Goal: Information Seeking & Learning: Find specific fact

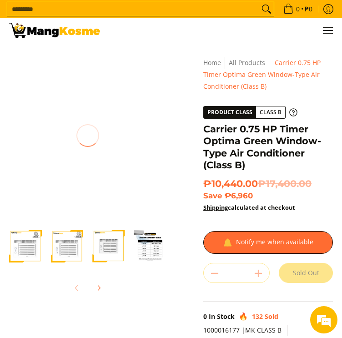
click at [48, 139] on img at bounding box center [88, 136] width 158 height 158
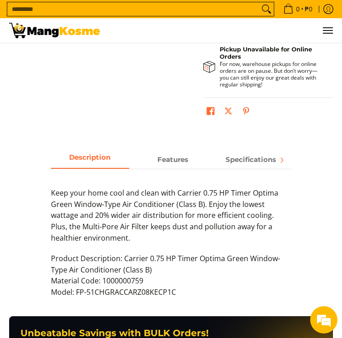
scroll to position [322, 0]
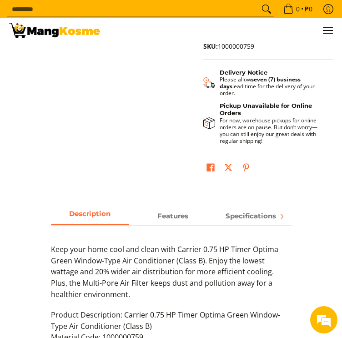
scroll to position [446, 0]
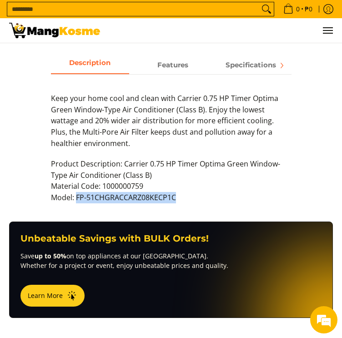
drag, startPoint x: 76, startPoint y: 191, endPoint x: 176, endPoint y: 193, distance: 100.2
click at [176, 193] on p "Product Description: Carrier 0.75 HP Timer Optima Green Window-Type Air Conditi…" at bounding box center [171, 185] width 241 height 54
copy p "FP-51CHGRACCARZ08KECP1C"
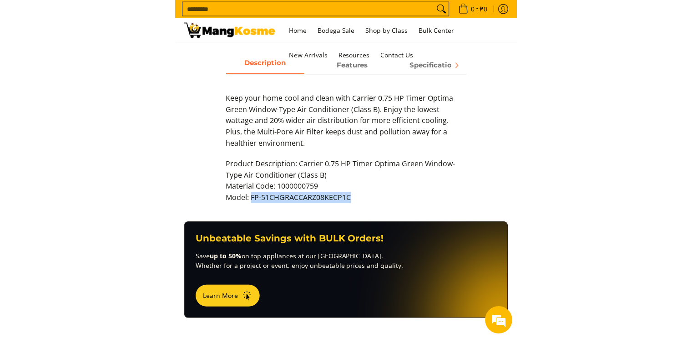
scroll to position [424, 0]
